Goal: Information Seeking & Learning: Learn about a topic

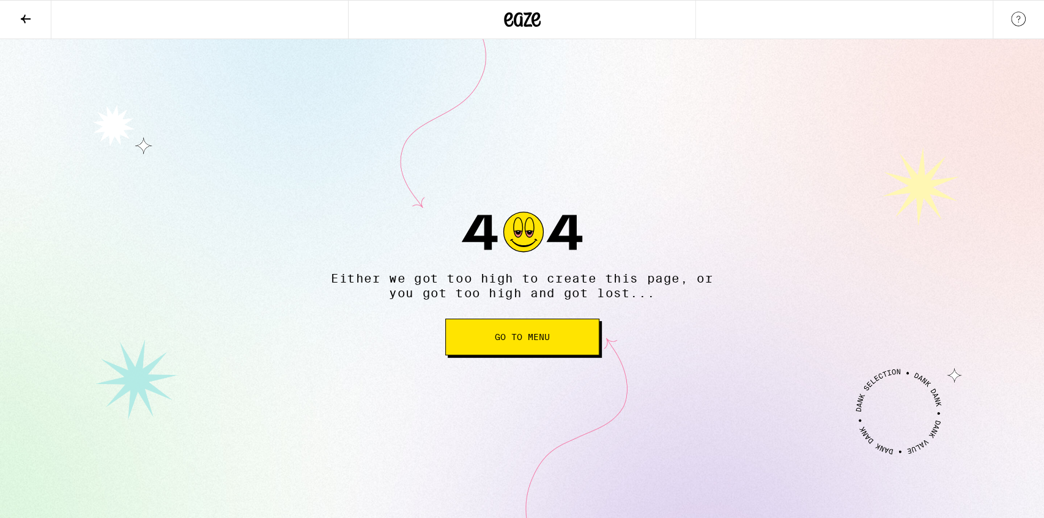
click at [511, 337] on span "Go to Menu" at bounding box center [522, 337] width 55 height 9
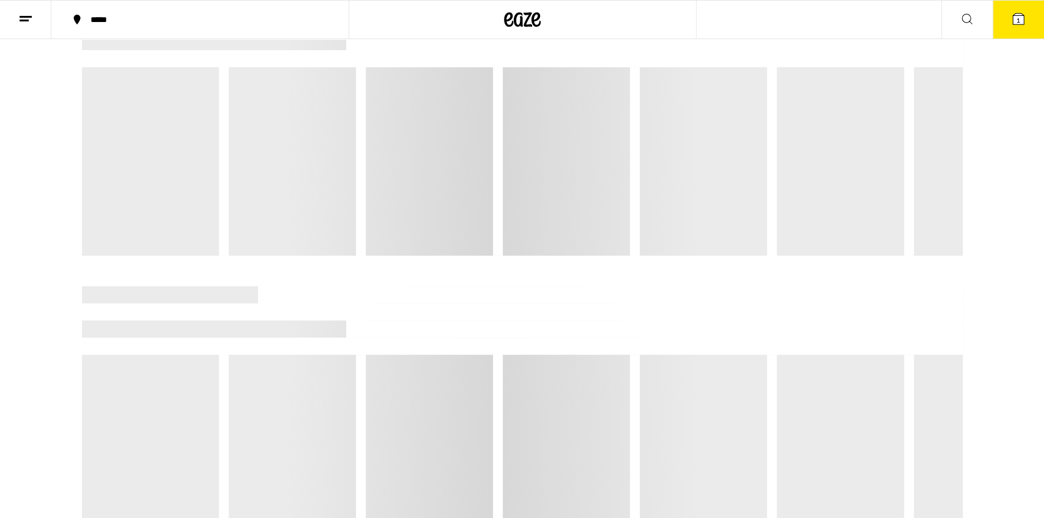
scroll to position [179, 0]
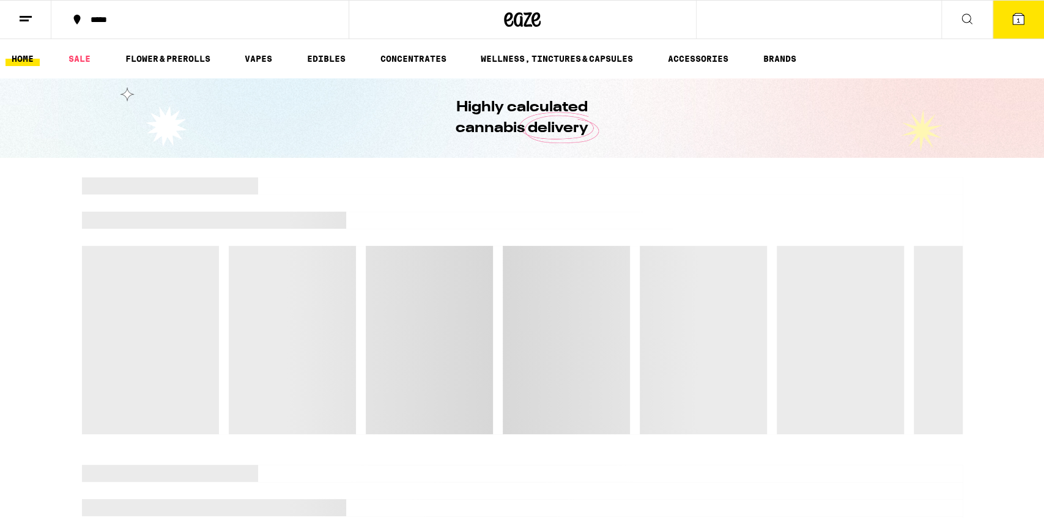
click at [969, 18] on icon at bounding box center [967, 19] width 15 height 15
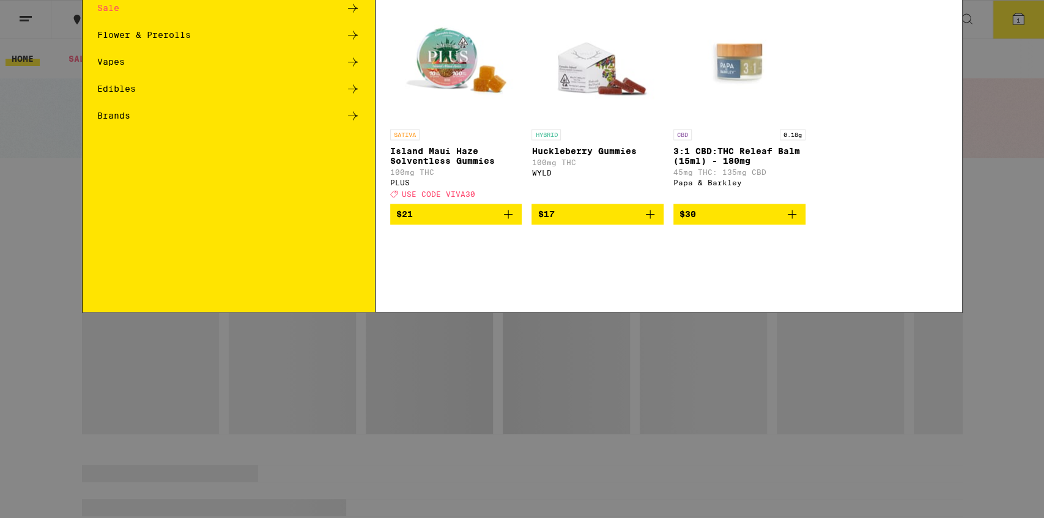
click at [732, 29] on div "Search for Products" at bounding box center [523, 20] width 880 height 39
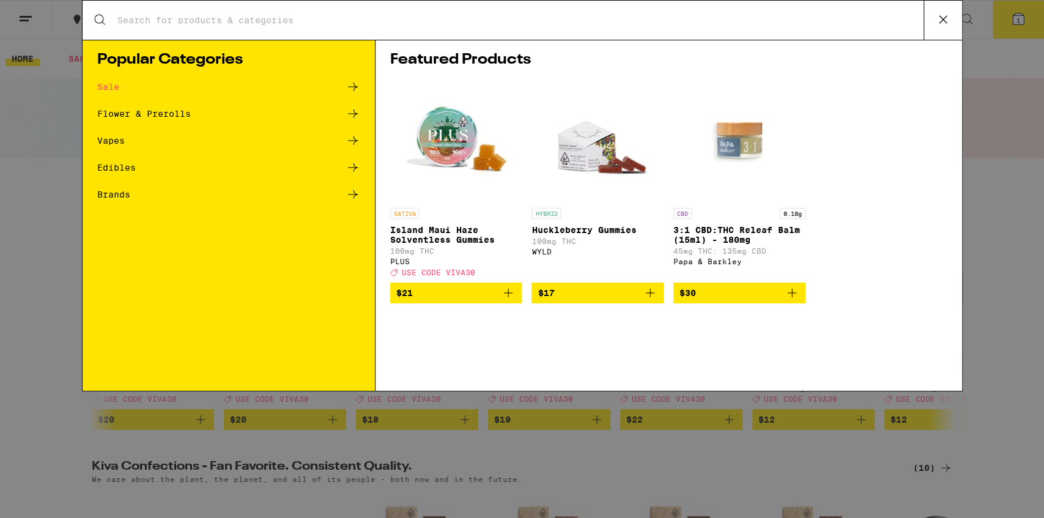
click at [647, 23] on input "Search for Products" at bounding box center [520, 20] width 807 height 11
paste input "Cannabis-Infused Guacamole Recipe for National Guac Day National Guacamole Day …"
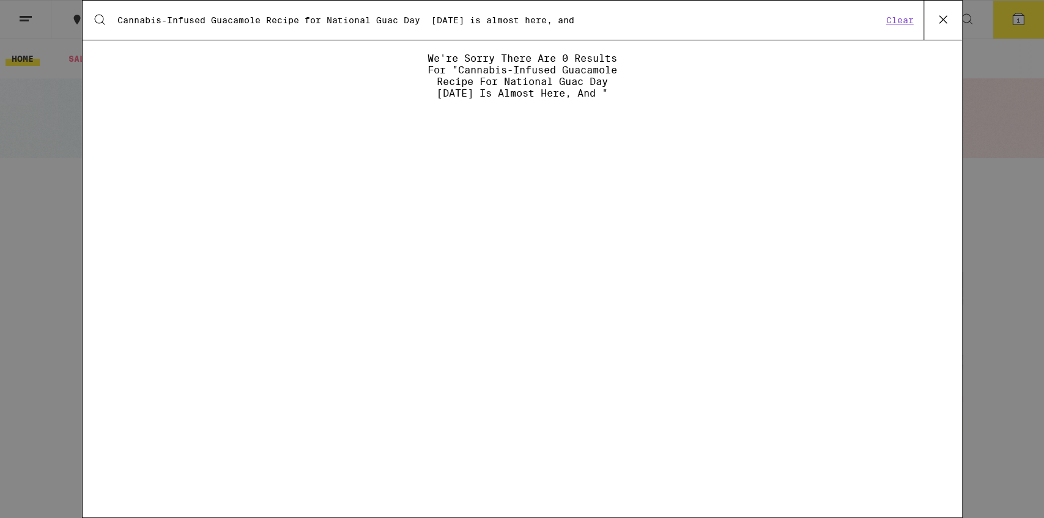
type input "Cannabis-Infused Guacamole Recipe for National Guac Day National Guacamole Day …"
click at [910, 23] on button "Clear" at bounding box center [900, 20] width 35 height 11
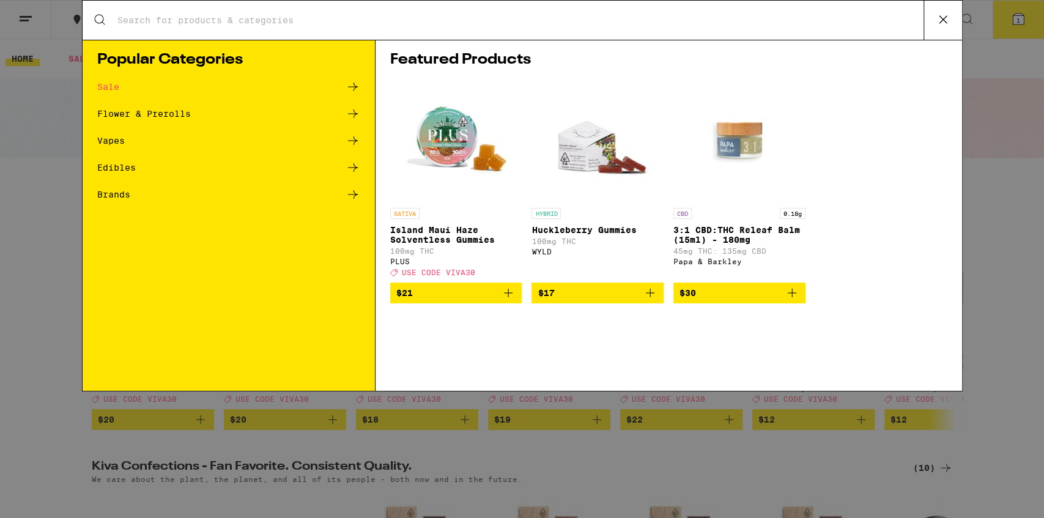
click at [612, 33] on div "Search for Products" at bounding box center [523, 20] width 880 height 39
click at [535, 20] on input "Search for Products" at bounding box center [520, 20] width 807 height 11
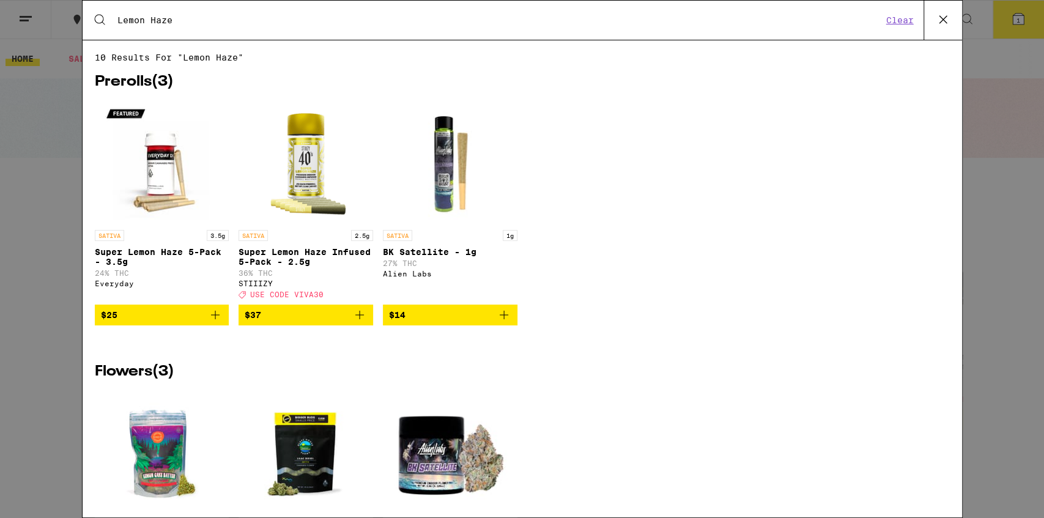
type input "Lemon Haze"
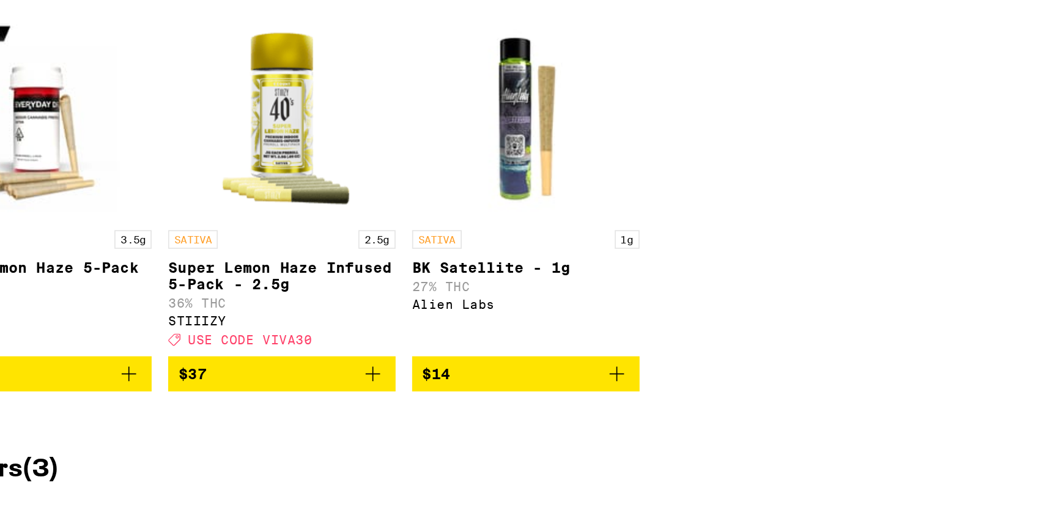
click at [321, 253] on p "Super Lemon Haze Infused 5-Pack - 2.5g" at bounding box center [306, 257] width 135 height 20
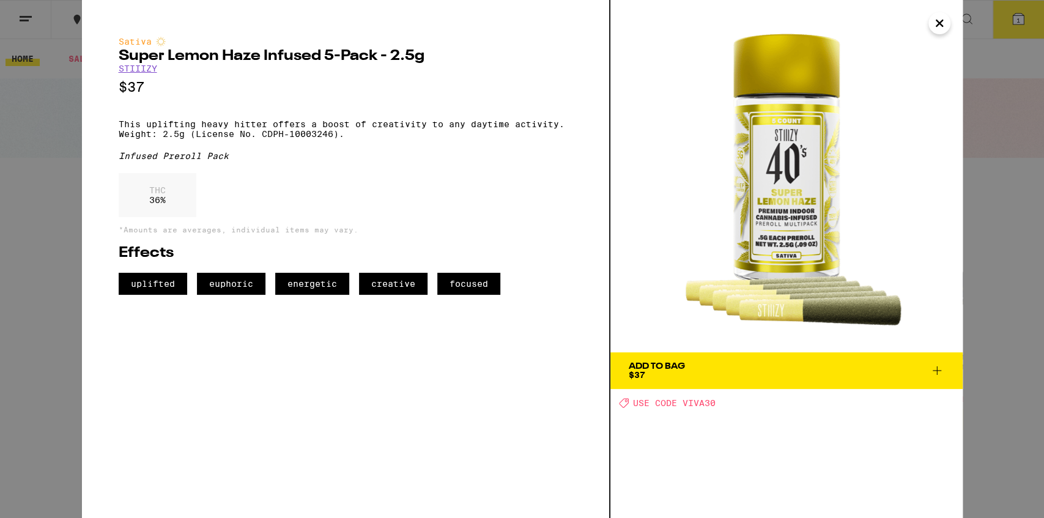
click at [943, 28] on icon "Close" at bounding box center [939, 23] width 15 height 18
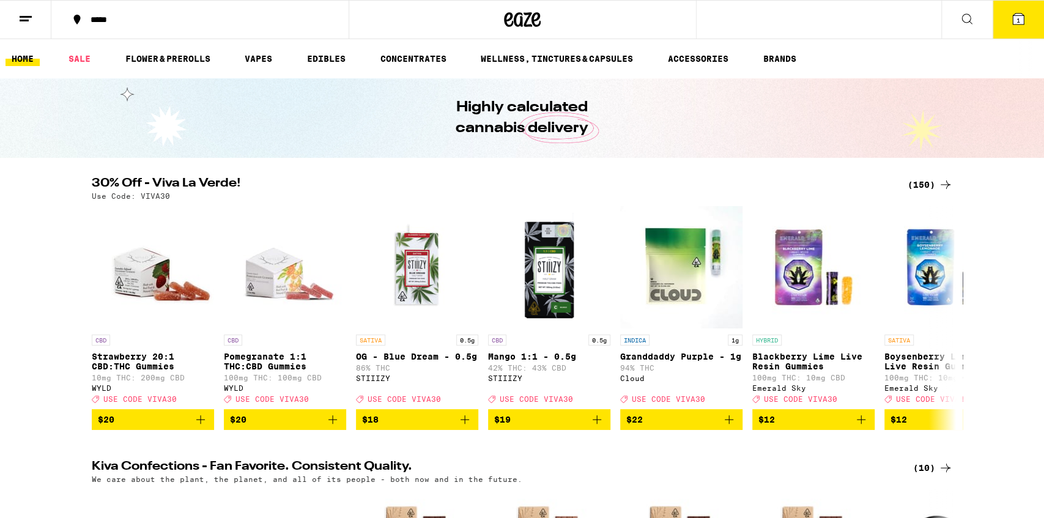
click at [967, 18] on icon at bounding box center [967, 19] width 15 height 15
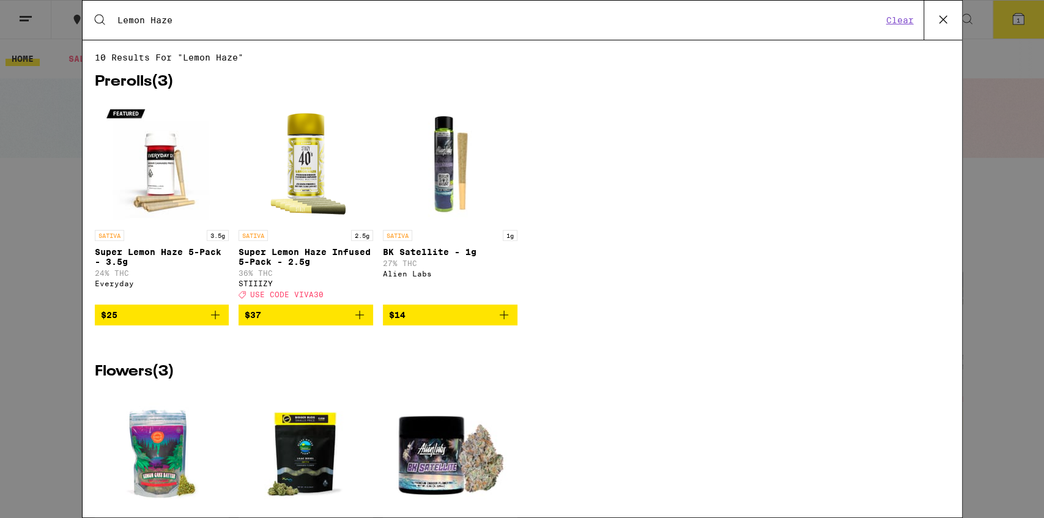
click at [371, 22] on input "Lemon Haze" at bounding box center [500, 20] width 766 height 11
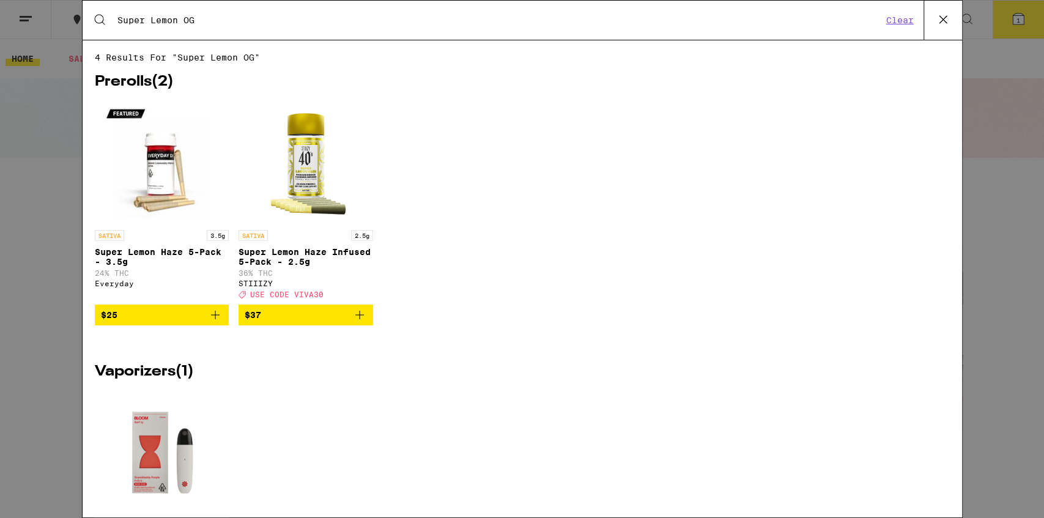
type input "Super Lemon OG"
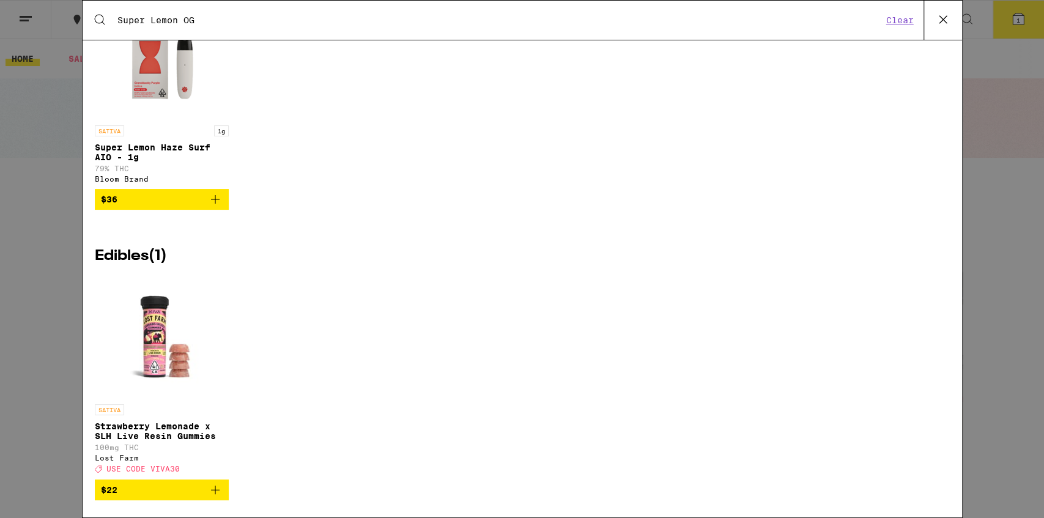
scroll to position [431, 0]
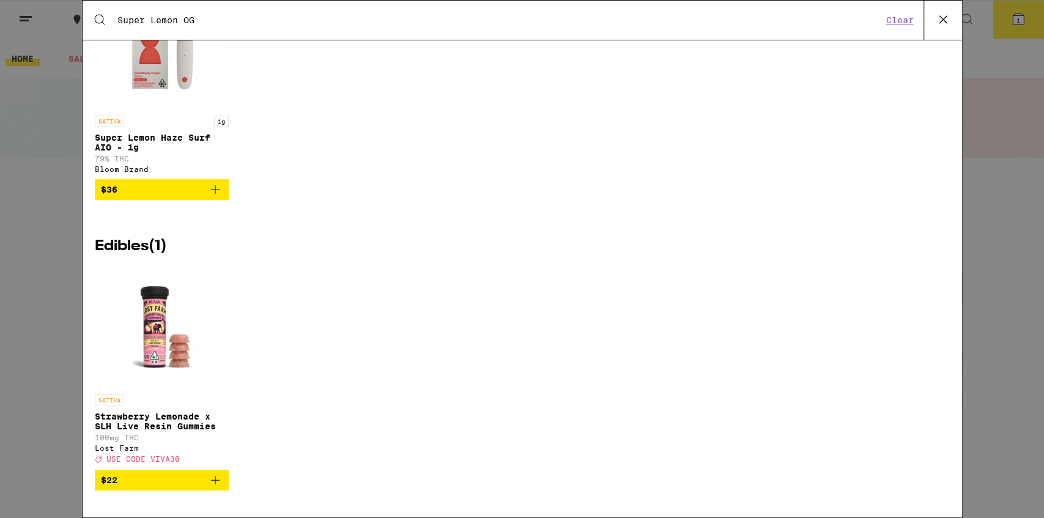
click at [894, 23] on button "Clear" at bounding box center [900, 20] width 35 height 11
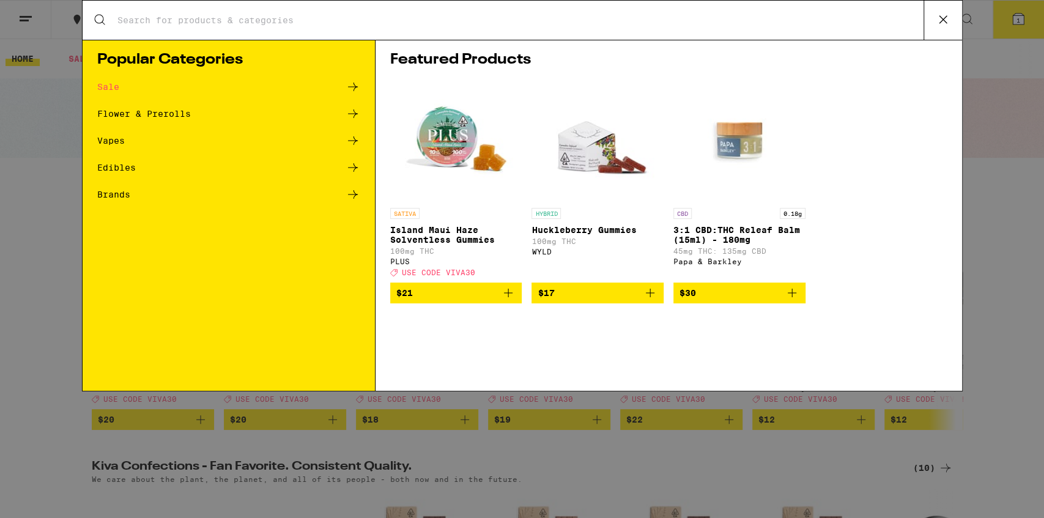
click at [666, 21] on input "Search for Products" at bounding box center [520, 20] width 807 height 11
paste input "[PERSON_NAME]"
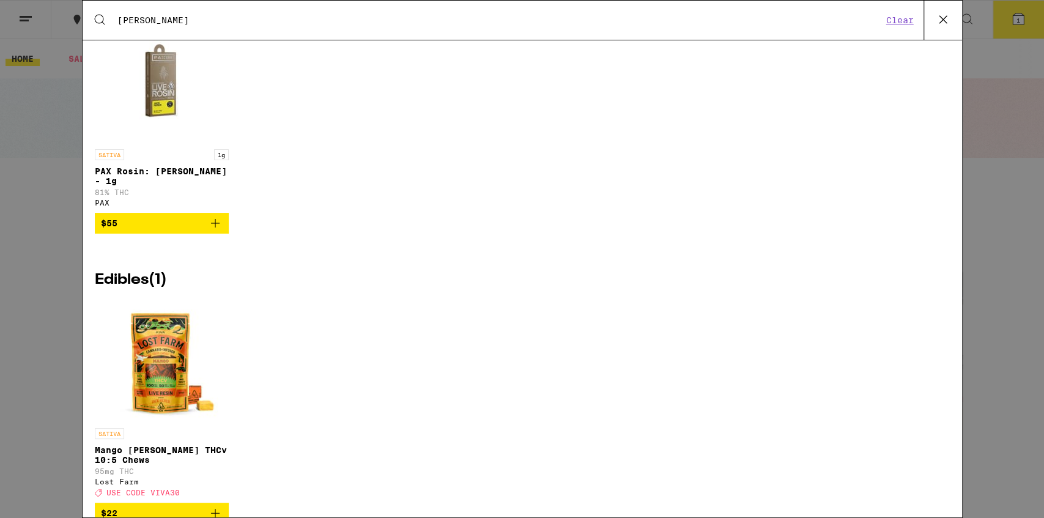
scroll to position [0, 0]
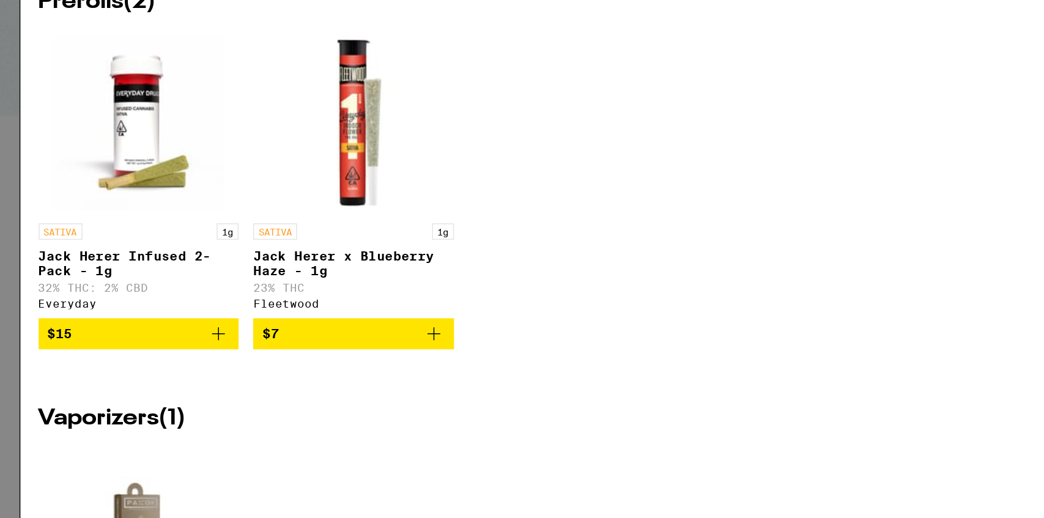
type input "[PERSON_NAME]"
click at [150, 255] on p "Jack Herer Infused 2-Pack - 1g" at bounding box center [162, 257] width 135 height 20
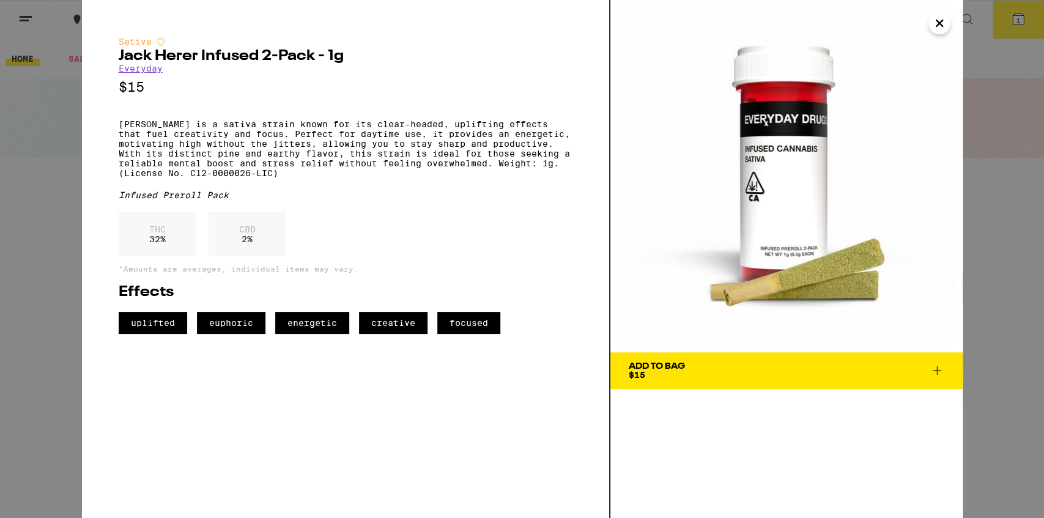
click at [945, 21] on icon "Close" at bounding box center [939, 23] width 15 height 18
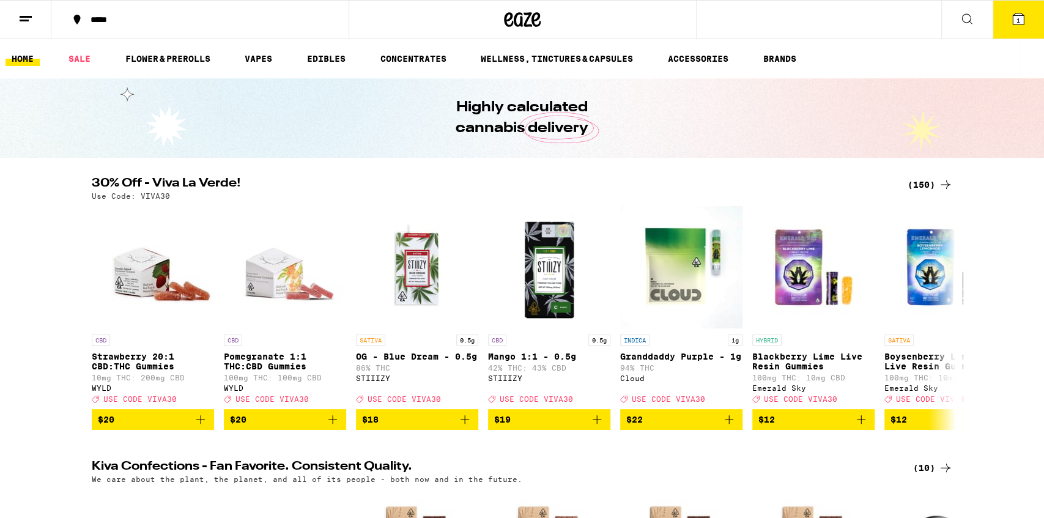
click at [970, 23] on icon at bounding box center [967, 19] width 15 height 15
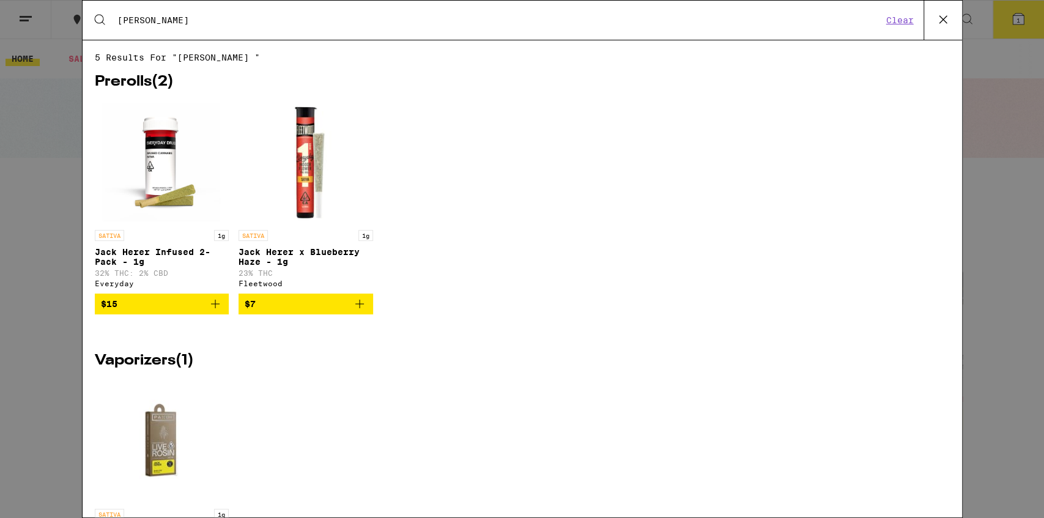
click at [355, 9] on div "Search for Products Jack Herer Clear" at bounding box center [523, 20] width 880 height 39
click at [354, 22] on input "[PERSON_NAME]" at bounding box center [500, 20] width 766 height 11
paste input "Pineapple Express"
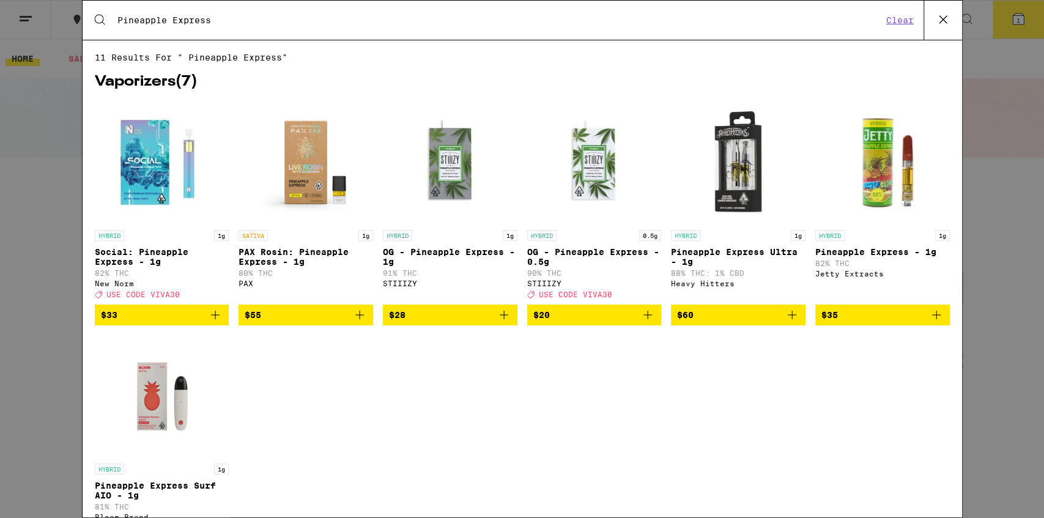
type input "Pineapple Express"
click at [129, 251] on p "Social: Pineapple Express - 1g" at bounding box center [162, 257] width 135 height 20
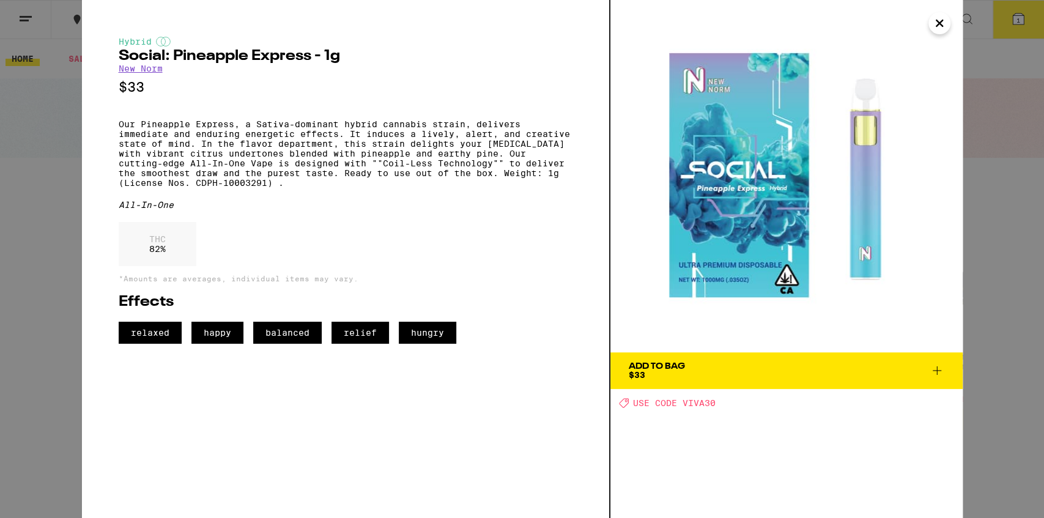
click at [937, 24] on icon "Close" at bounding box center [939, 23] width 15 height 18
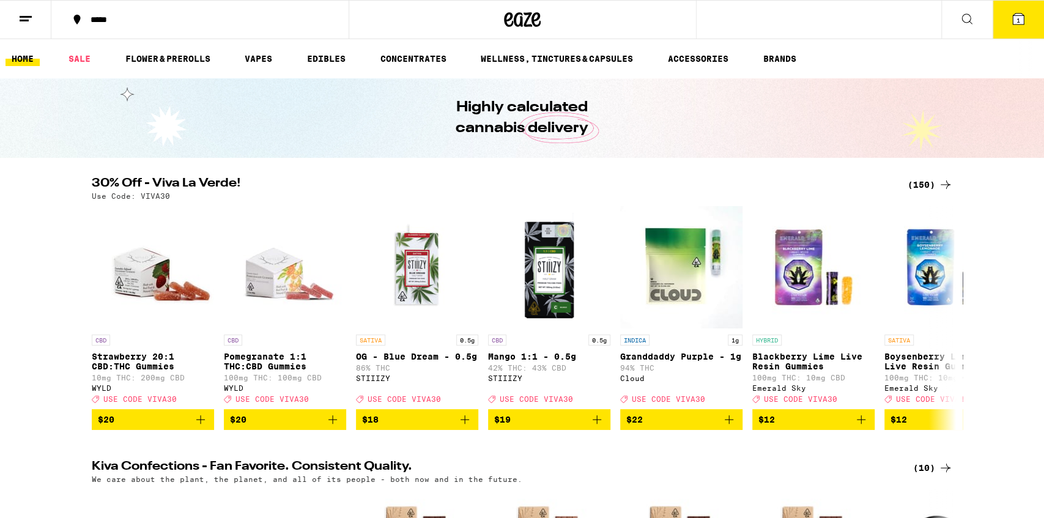
click at [960, 18] on icon at bounding box center [967, 19] width 15 height 15
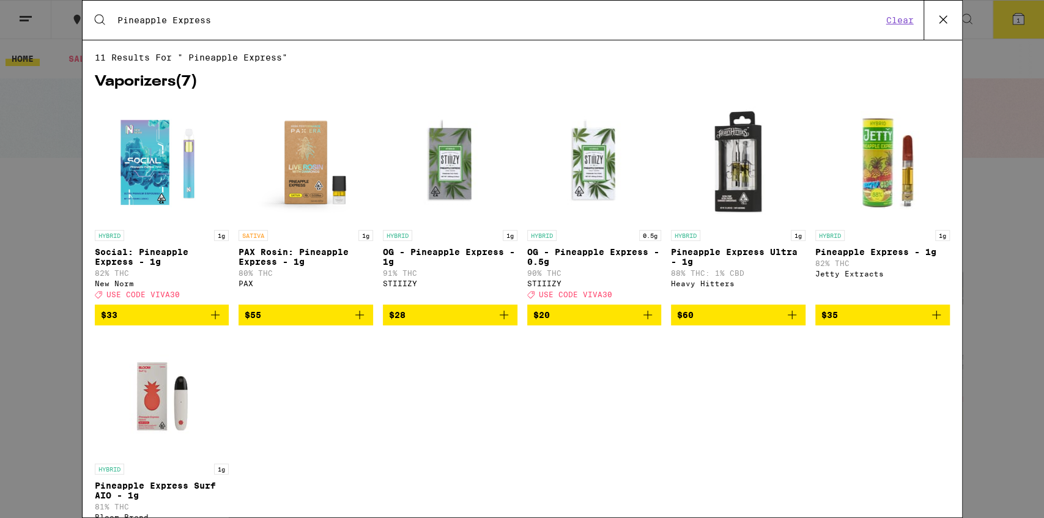
click at [366, 23] on input "Pineapple Express" at bounding box center [500, 20] width 766 height 11
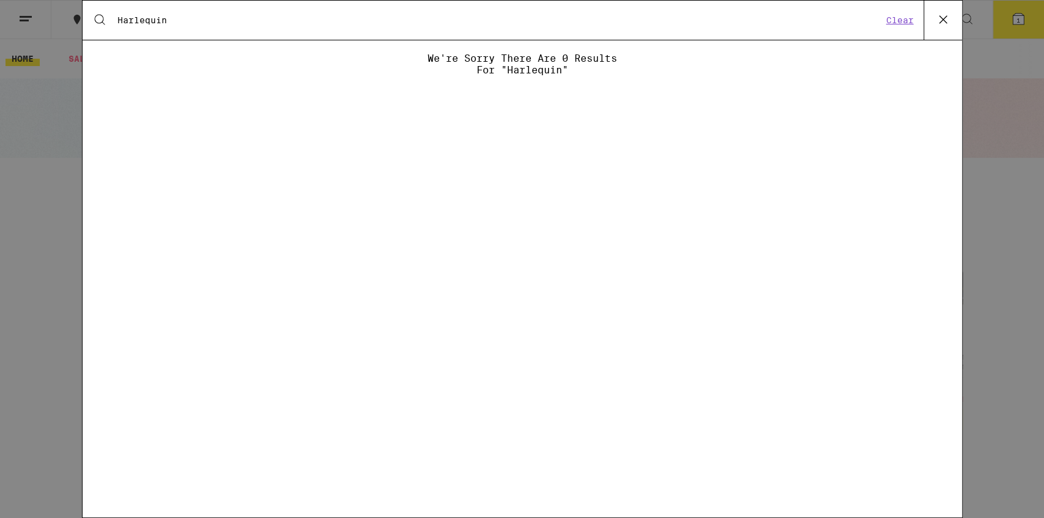
click at [245, 19] on input "Harlequin" at bounding box center [500, 20] width 766 height 11
type input "ACDC"
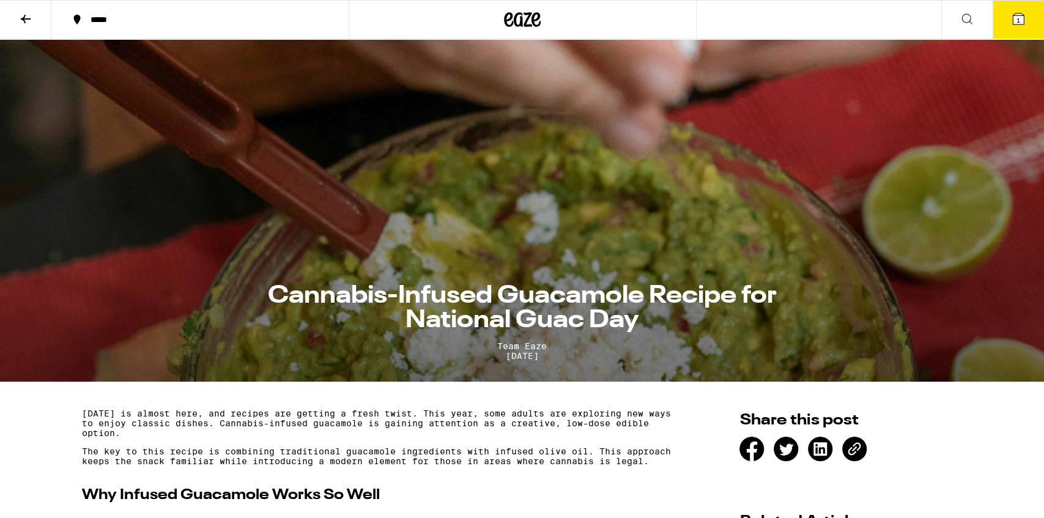
click at [461, 428] on p "[DATE] is almost here, and recipes are getting a fresh twist. This year, some a…" at bounding box center [379, 423] width 594 height 29
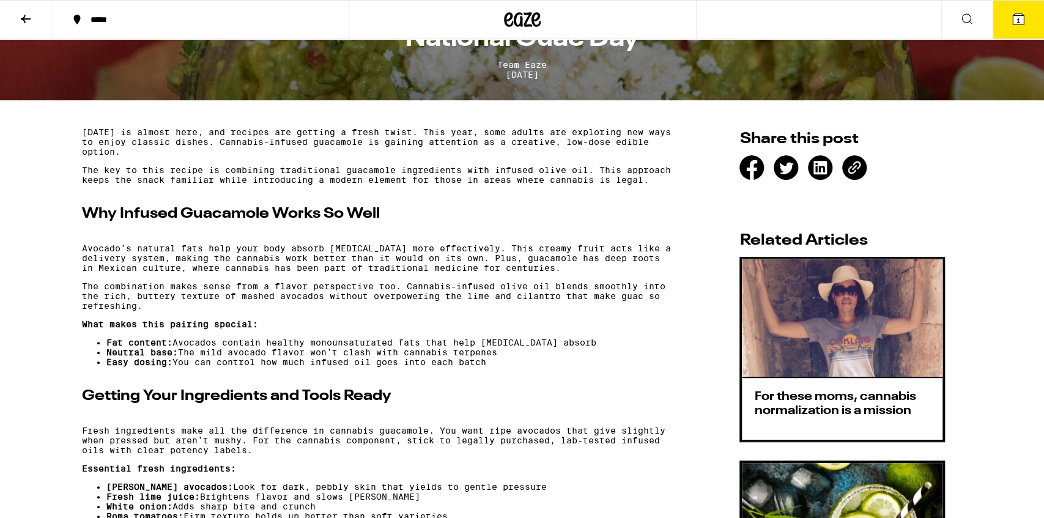
scroll to position [389, 0]
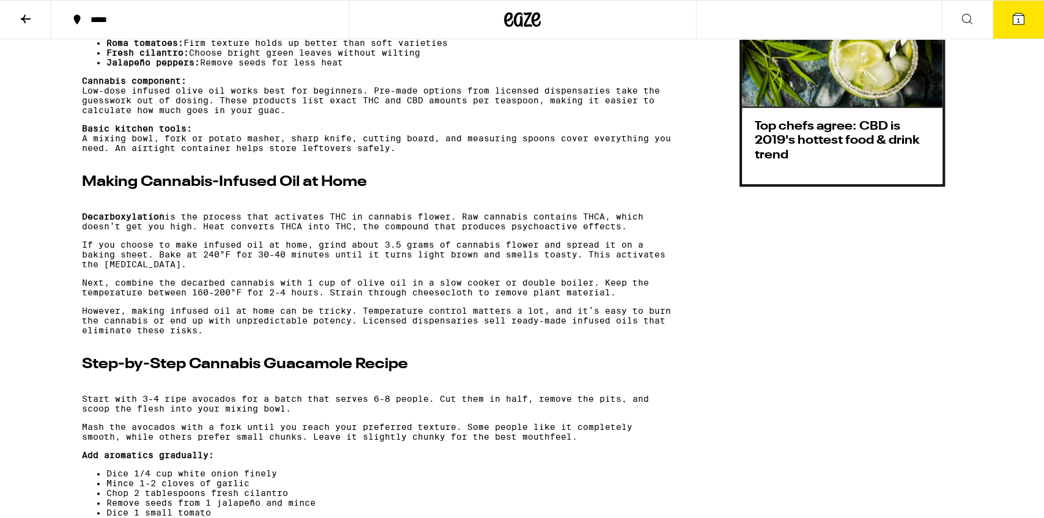
scroll to position [756, 0]
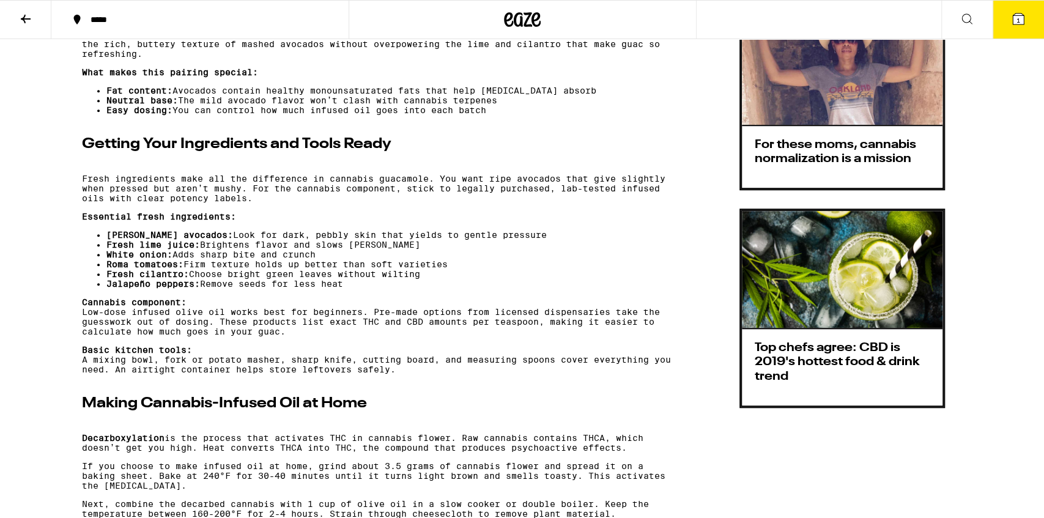
scroll to position [529, 0]
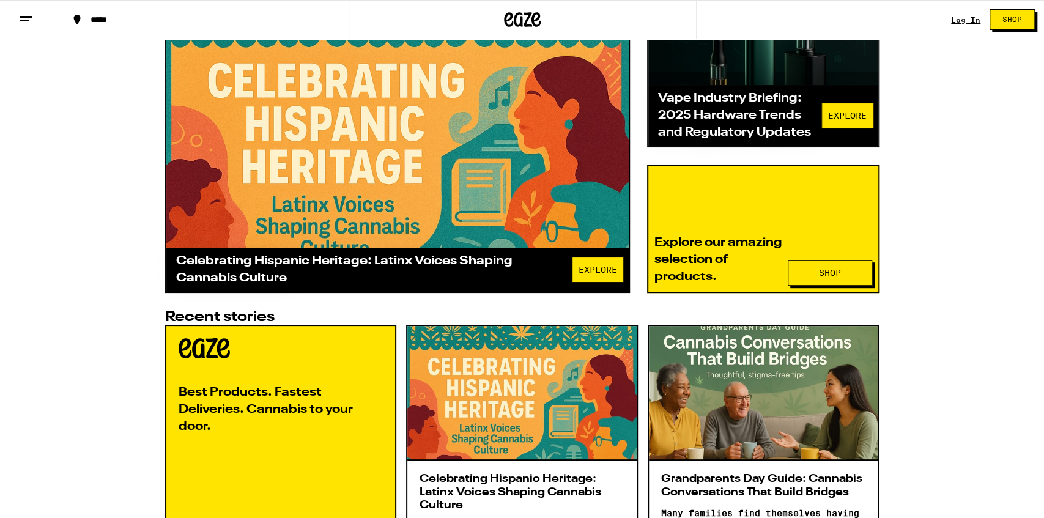
scroll to position [374, 0]
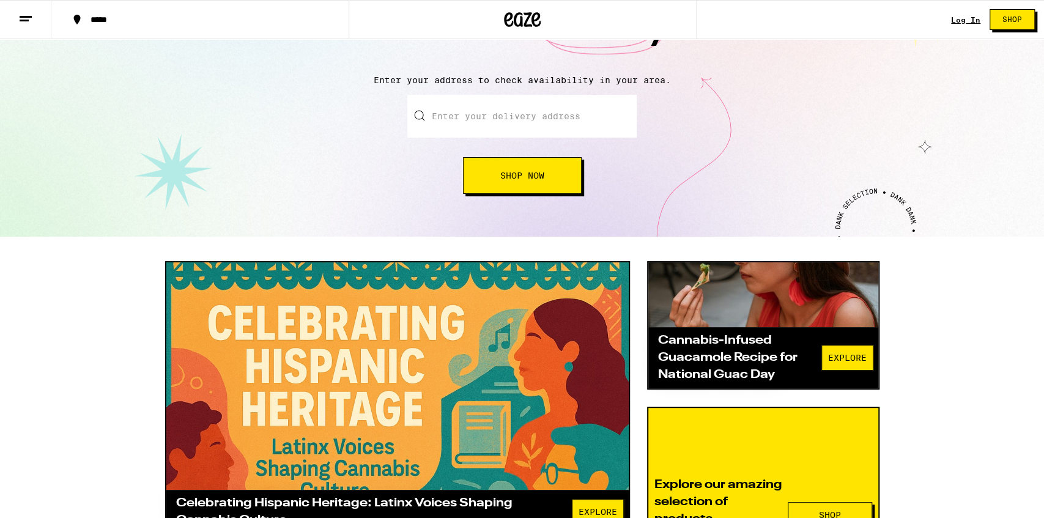
scroll to position [120, 0]
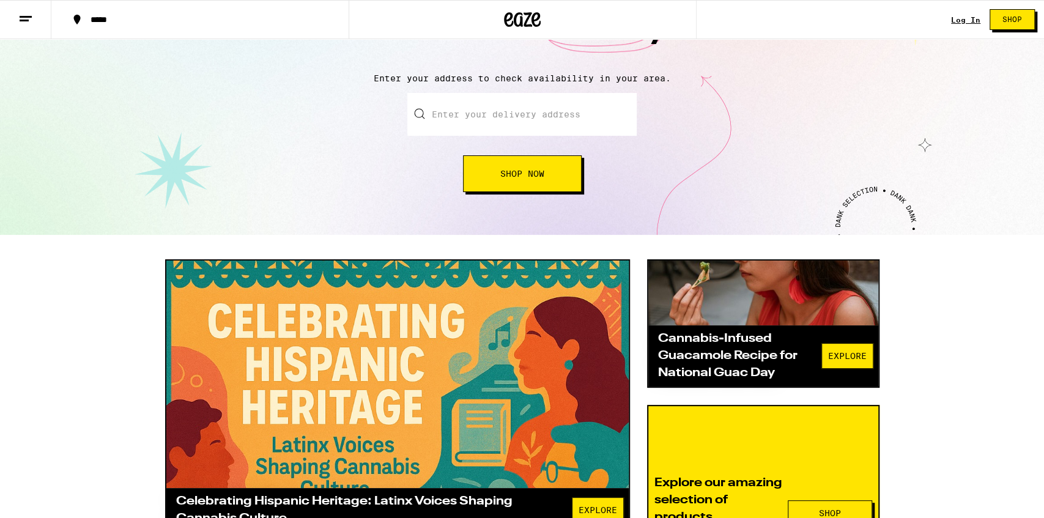
click at [719, 350] on div "Cannabis-Infused Guacamole Recipe for National Guac Day" at bounding box center [739, 355] width 163 height 51
